Goal: Task Accomplishment & Management: Use online tool/utility

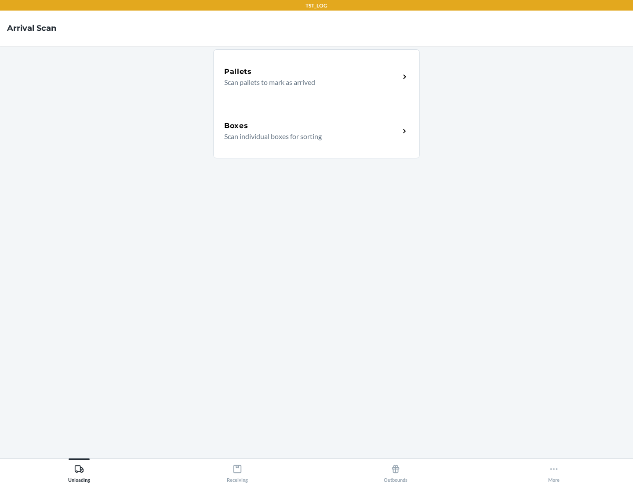
click at [312, 126] on div "Boxes" at bounding box center [312, 126] width 176 height 11
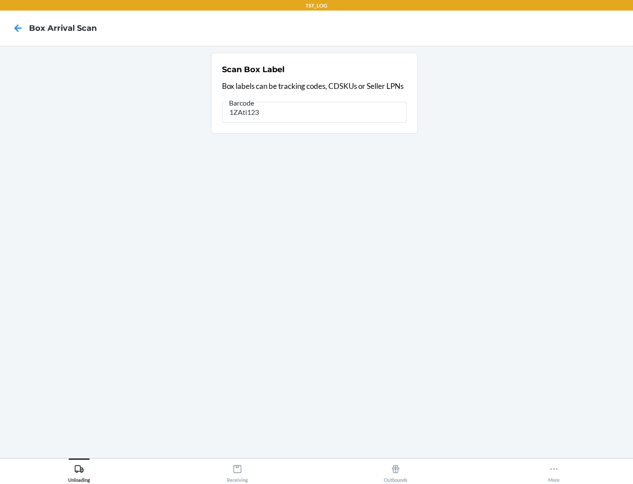
type input "1ZAti123"
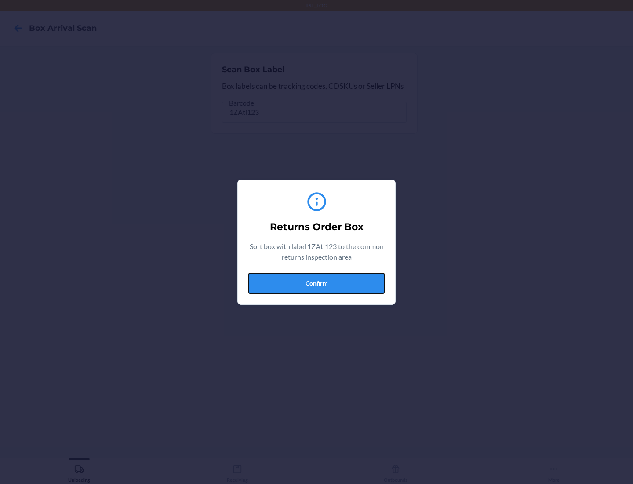
click at [317, 283] on button "Confirm" at bounding box center [317, 283] width 136 height 21
